Goal: Find contact information: Find contact information

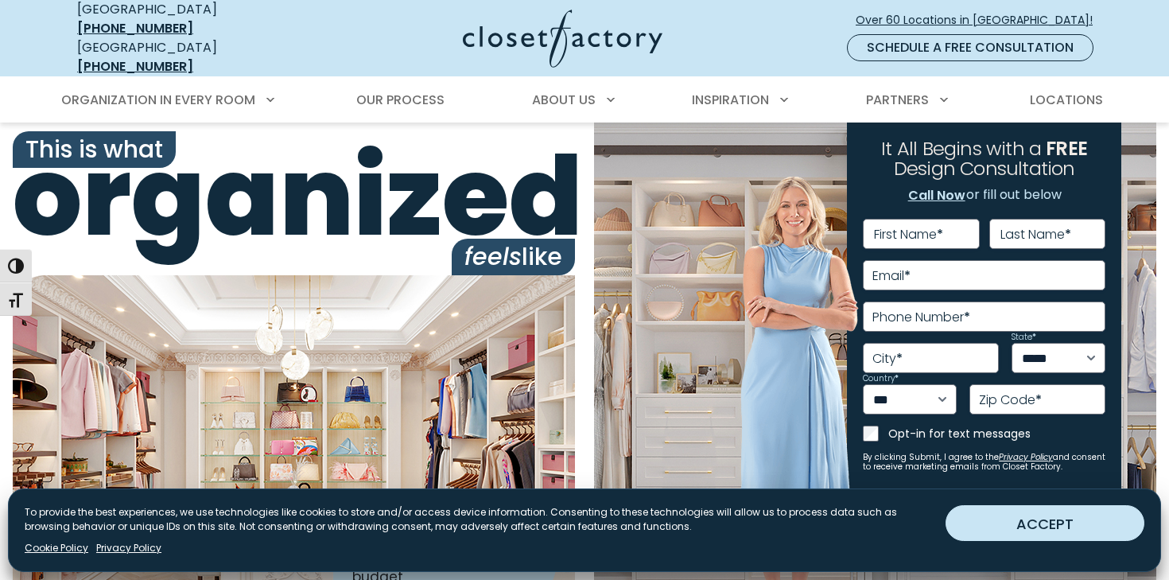
click at [972, 528] on button "ACCEPT" at bounding box center [1044, 523] width 199 height 36
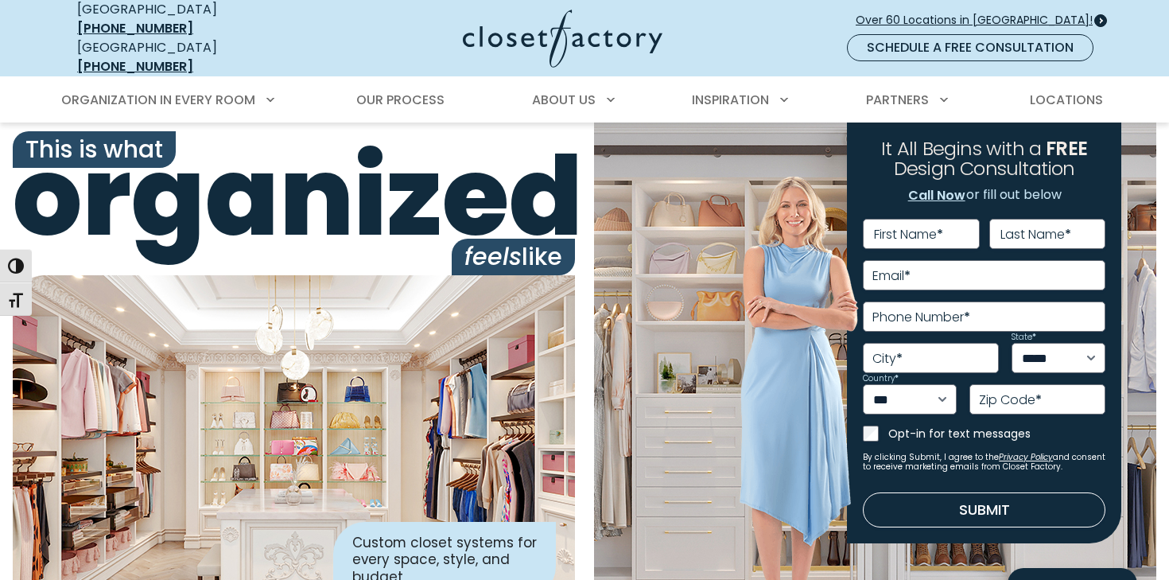
click at [922, 14] on span "Over 60 Locations in [GEOGRAPHIC_DATA]!" at bounding box center [981, 20] width 250 height 17
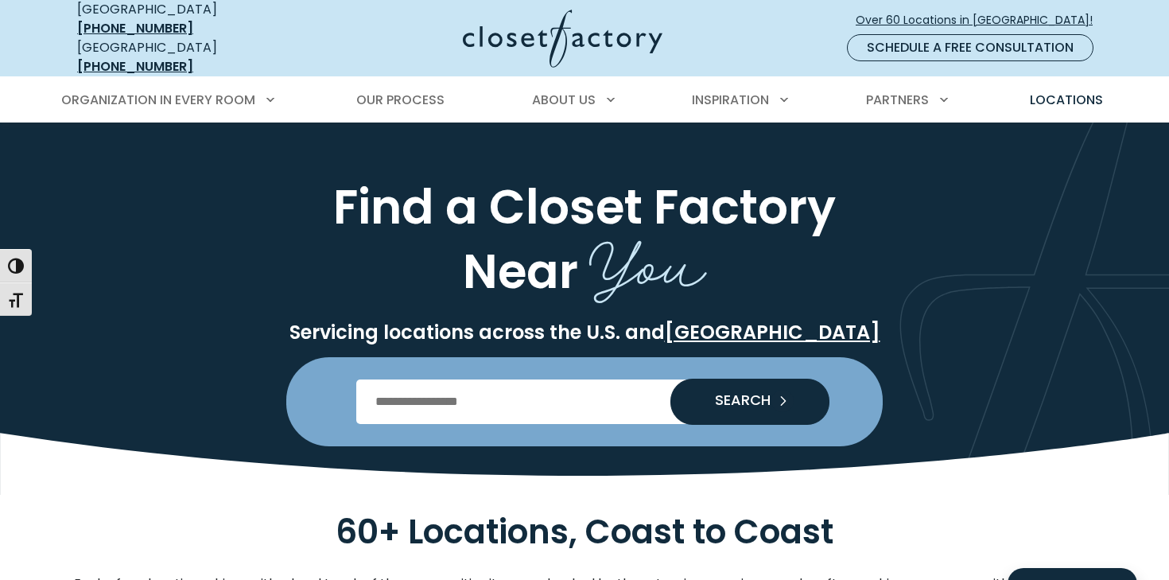
click at [441, 393] on input "Enter Postal Code" at bounding box center [584, 401] width 457 height 45
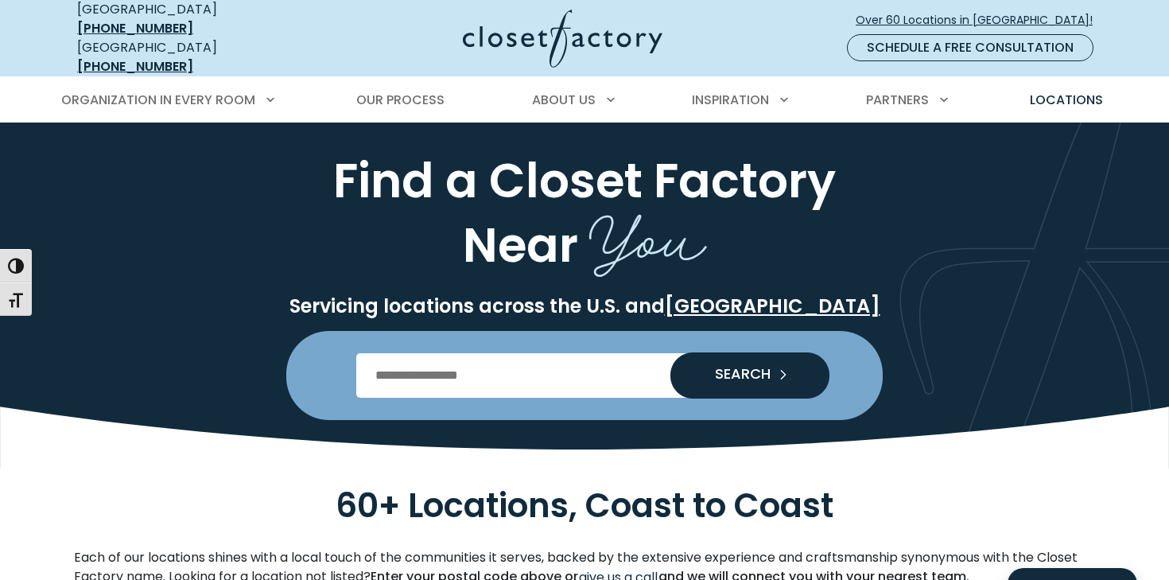
scroll to position [28, 0]
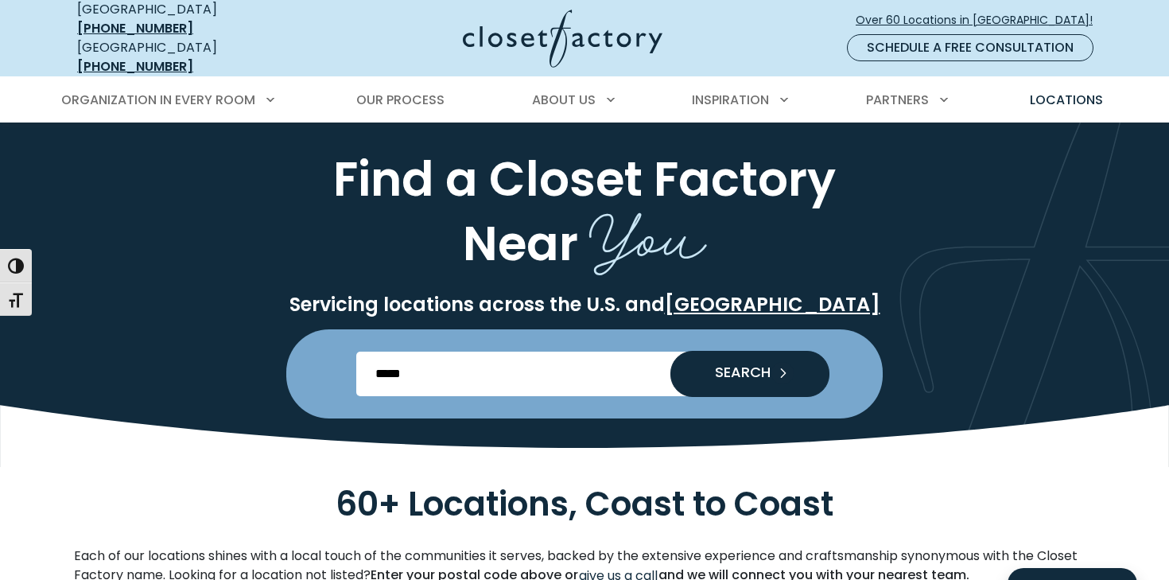
type input "*****"
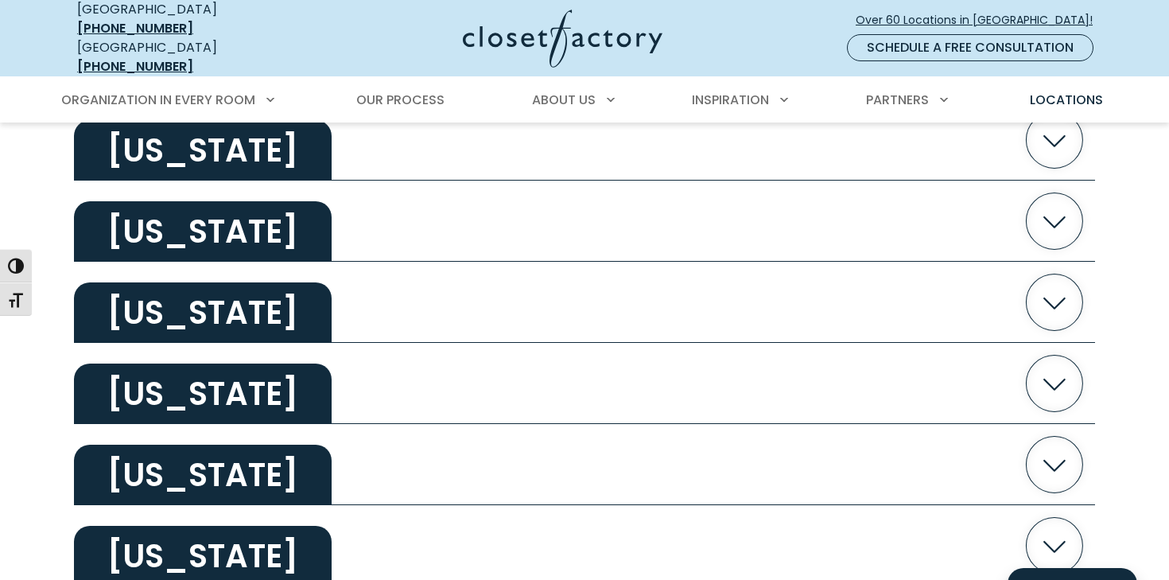
scroll to position [2177, 0]
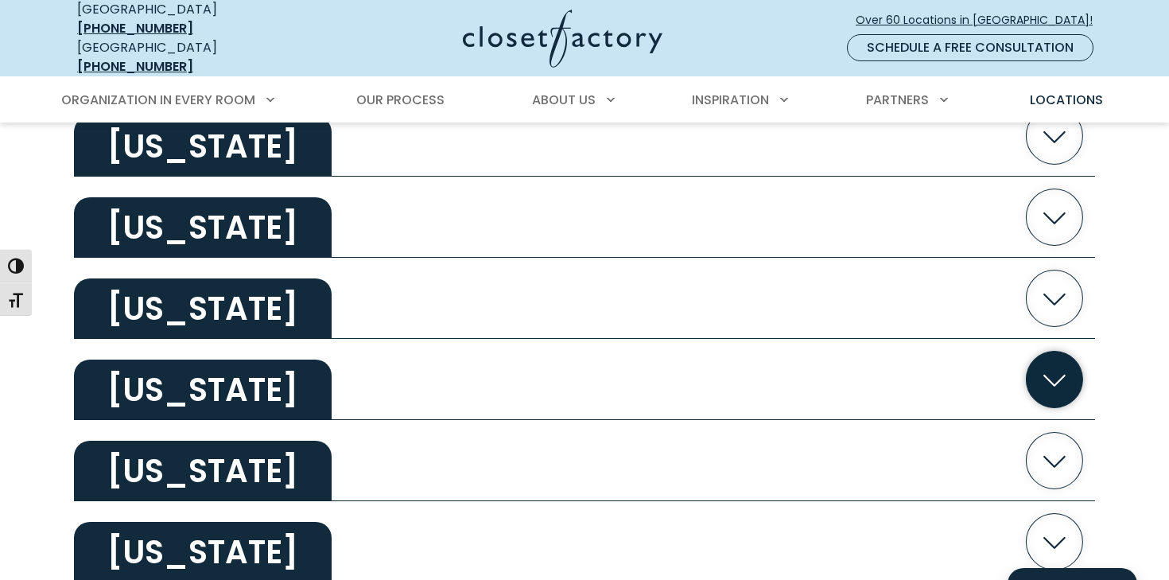
click at [305, 392] on h2 "[US_STATE]" at bounding box center [203, 389] width 258 height 60
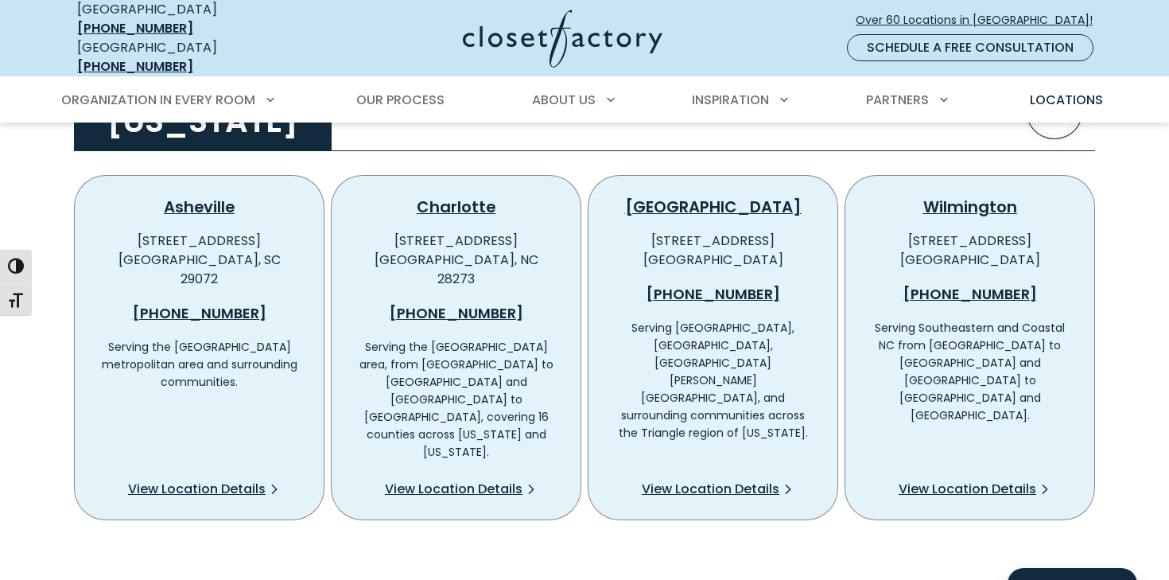
scroll to position [2456, 0]
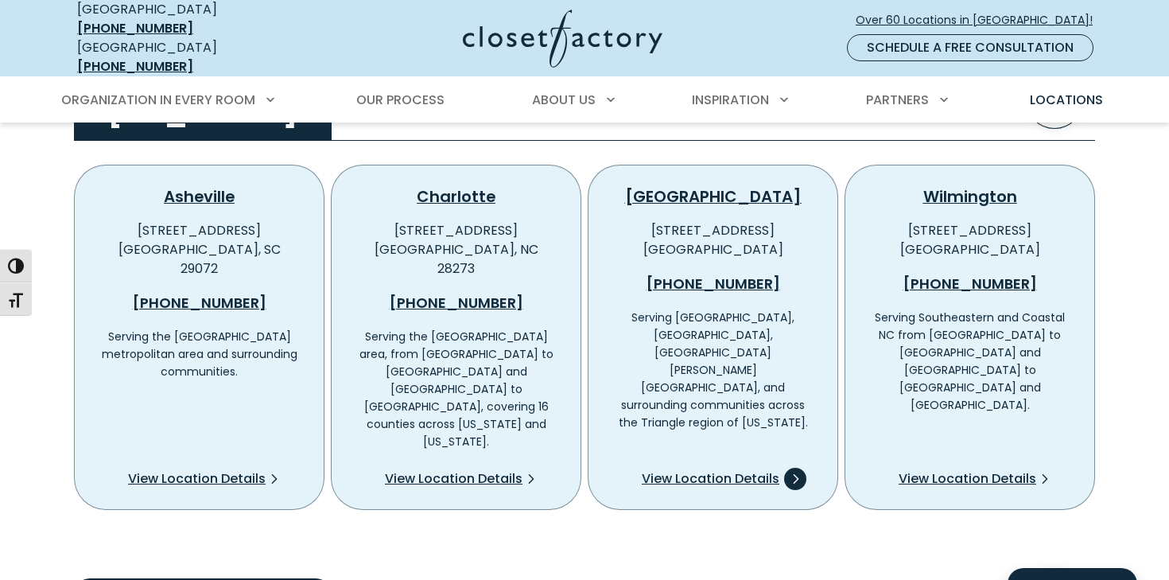
click at [735, 469] on span "View Location Details" at bounding box center [711, 478] width 138 height 19
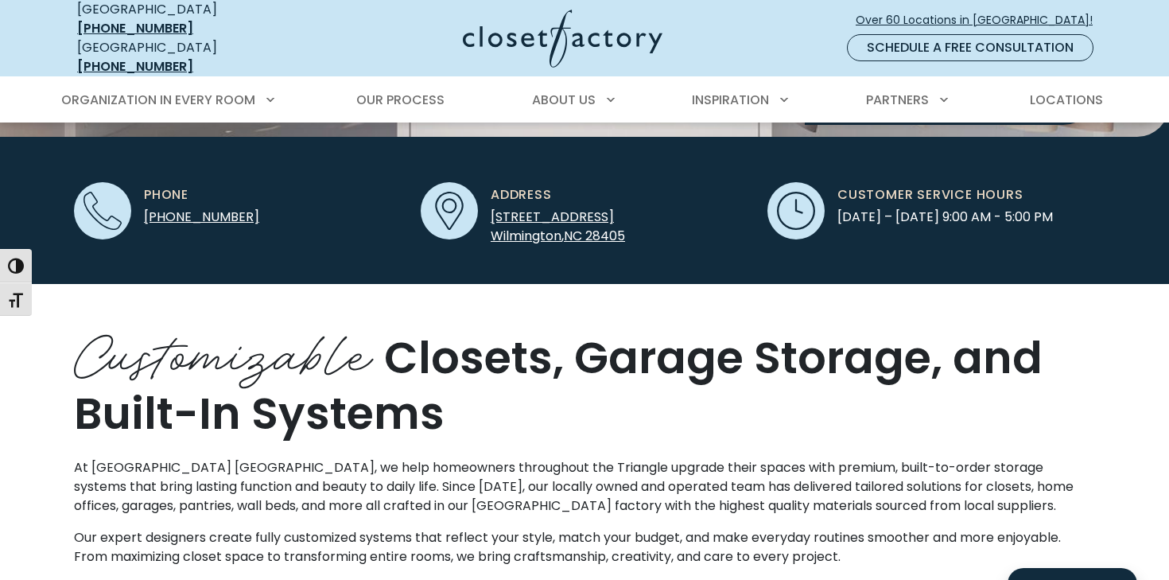
scroll to position [500, 0]
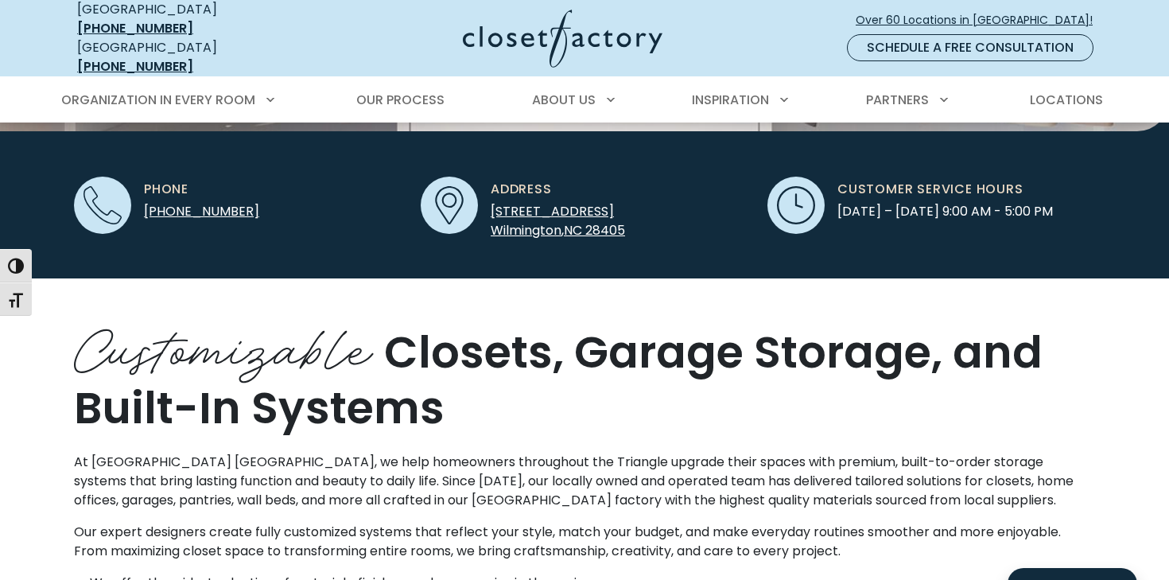
click at [471, 190] on div at bounding box center [449, 205] width 57 height 57
click at [503, 205] on span "[STREET_ADDRESS]" at bounding box center [552, 211] width 123 height 18
